Goal: Task Accomplishment & Management: Manage account settings

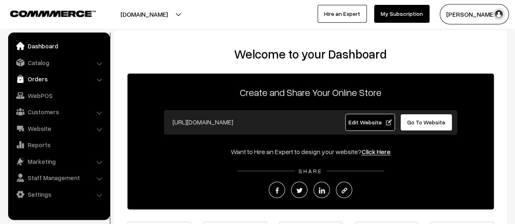
drag, startPoint x: 0, startPoint y: 0, endPoint x: 42, endPoint y: 77, distance: 87.8
click at [42, 77] on link "Orders" at bounding box center [58, 79] width 97 height 15
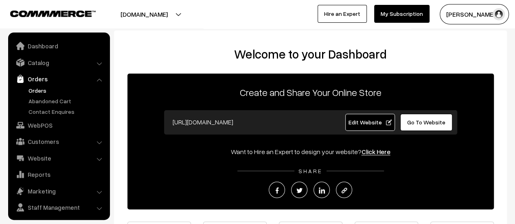
click at [39, 91] on link "Orders" at bounding box center [66, 90] width 81 height 9
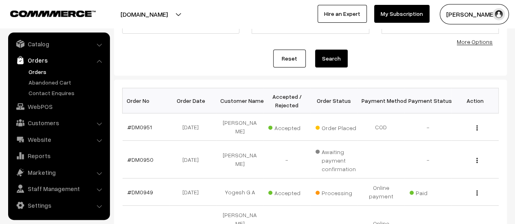
scroll to position [82, 0]
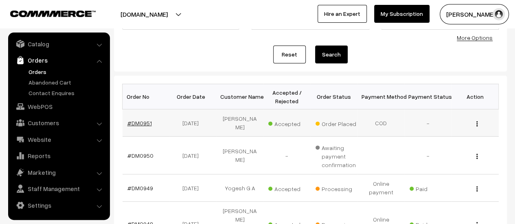
click at [140, 120] on link "#DM0951" at bounding box center [139, 123] width 24 height 7
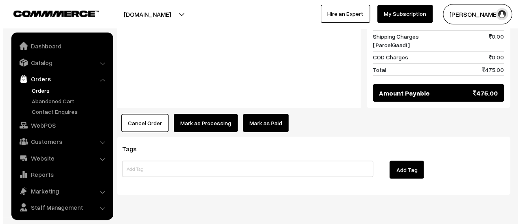
scroll to position [19, 0]
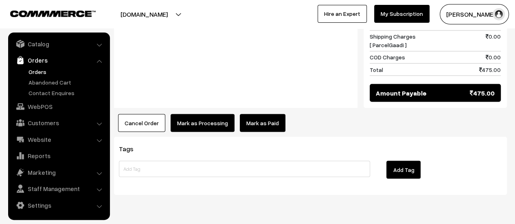
click at [198, 114] on button "Mark as Processing" at bounding box center [203, 123] width 64 height 18
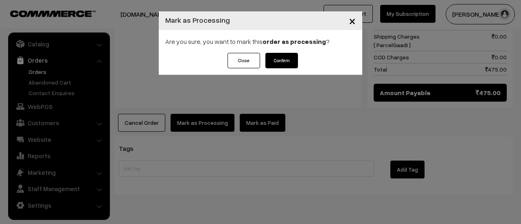
click at [282, 64] on button "Confirm" at bounding box center [282, 60] width 33 height 15
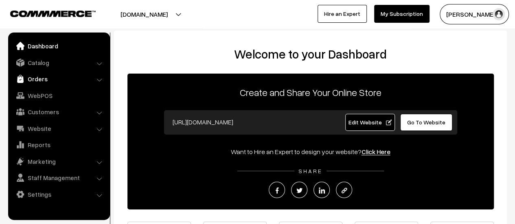
click at [35, 78] on link "Orders" at bounding box center [58, 79] width 97 height 15
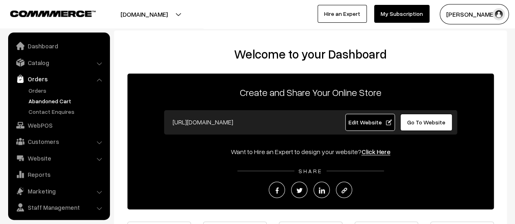
click at [39, 100] on link "Abandoned Cart" at bounding box center [66, 101] width 81 height 9
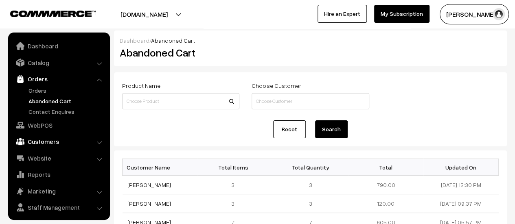
scroll to position [19, 0]
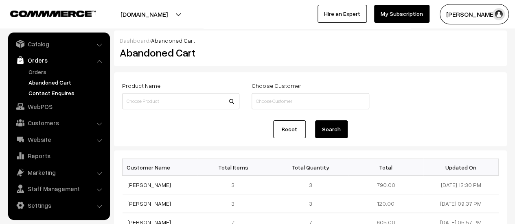
click at [44, 92] on link "Contact Enquires" at bounding box center [66, 93] width 81 height 9
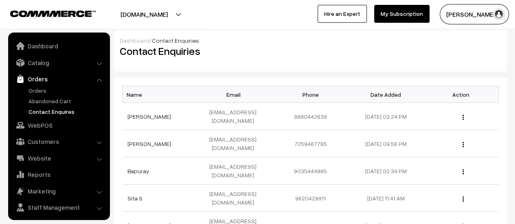
scroll to position [19, 0]
